Goal: Transaction & Acquisition: Subscribe to service/newsletter

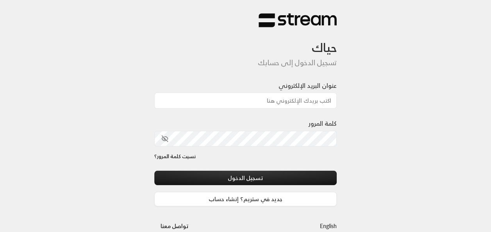
click at [202, 167] on div at bounding box center [267, 190] width 160 height 89
click at [277, 103] on input "عنوان البريد الإلكتروني" at bounding box center [245, 100] width 183 height 16
type input "[EMAIL_ADDRESS][DOMAIN_NAME]"
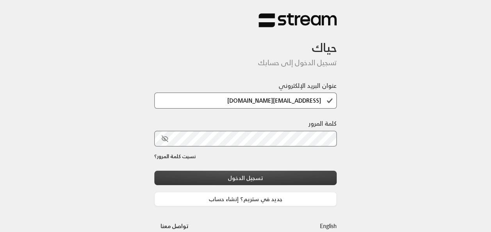
click at [255, 178] on button "تسجيل الدخول" at bounding box center [245, 178] width 183 height 14
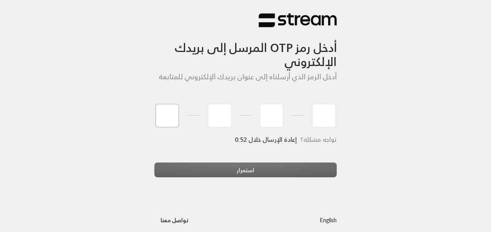
type input "6"
type input "0"
type input "5"
type input "8"
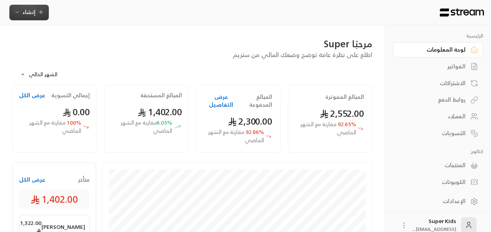
click at [26, 12] on span "إنشاء" at bounding box center [29, 12] width 13 height 10
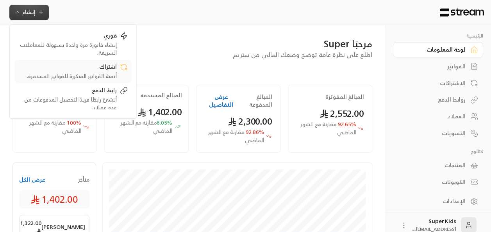
click at [86, 69] on div "اشتراك" at bounding box center [67, 67] width 98 height 9
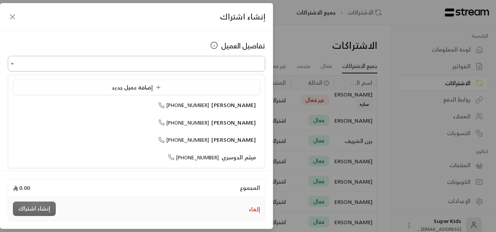
click at [167, 66] on input "اختر العميل" at bounding box center [137, 64] width 258 height 14
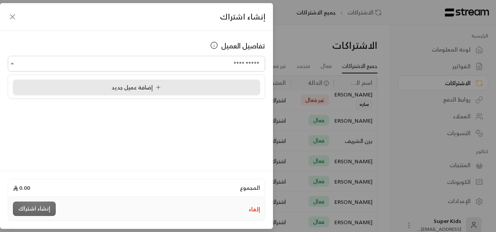
click at [159, 86] on icon at bounding box center [158, 87] width 6 height 6
type input "**********"
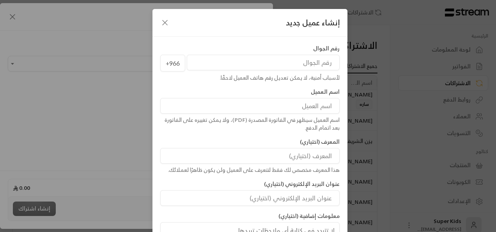
click at [315, 66] on input "tel" at bounding box center [263, 63] width 153 height 16
